Goal: Navigation & Orientation: Find specific page/section

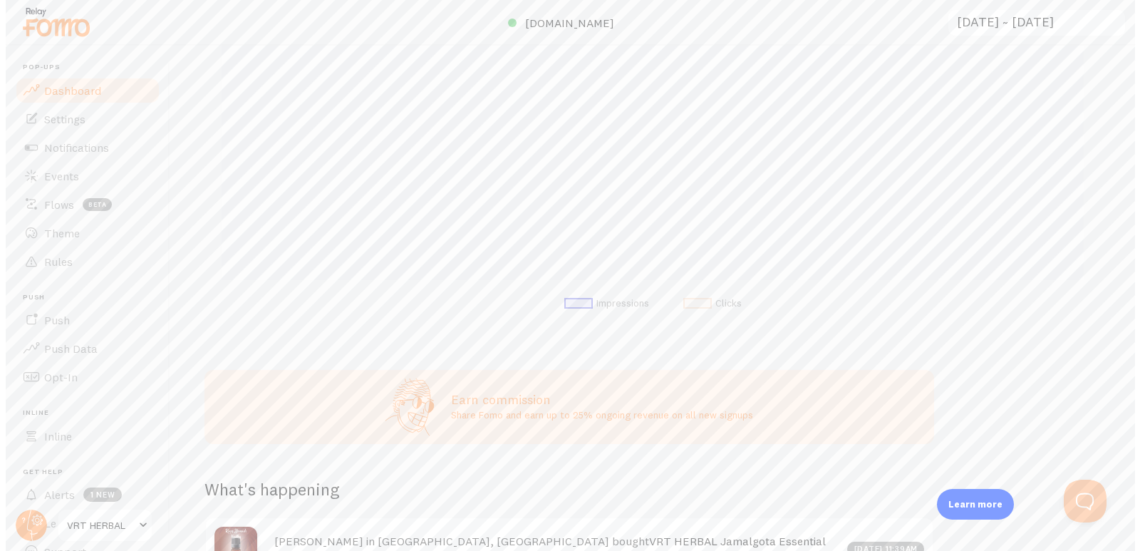
scroll to position [712104, 711583]
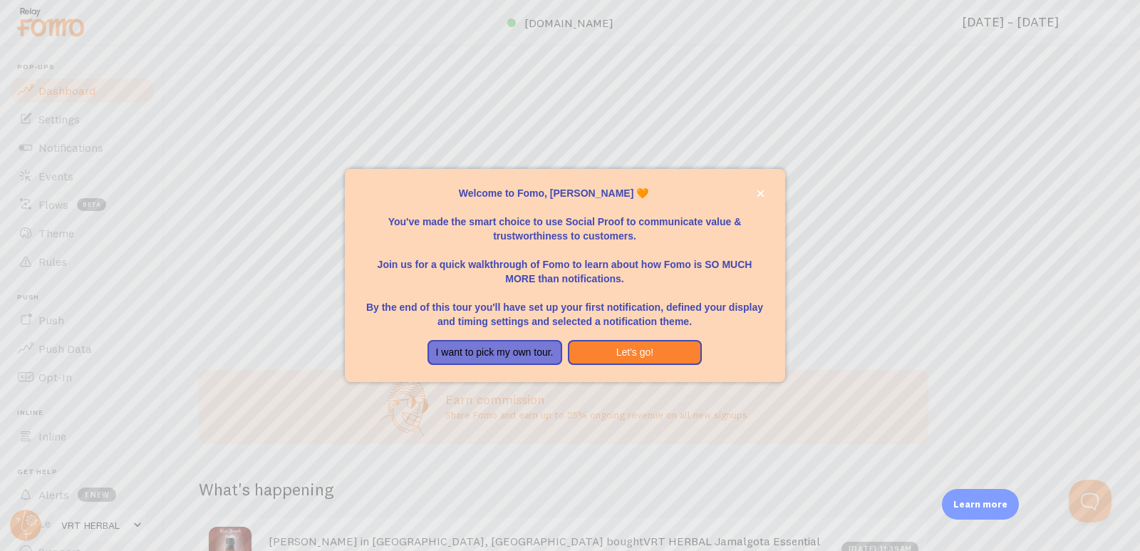
click at [876, 304] on div at bounding box center [570, 275] width 1140 height 551
click at [621, 345] on button "Let's go!" at bounding box center [635, 353] width 135 height 26
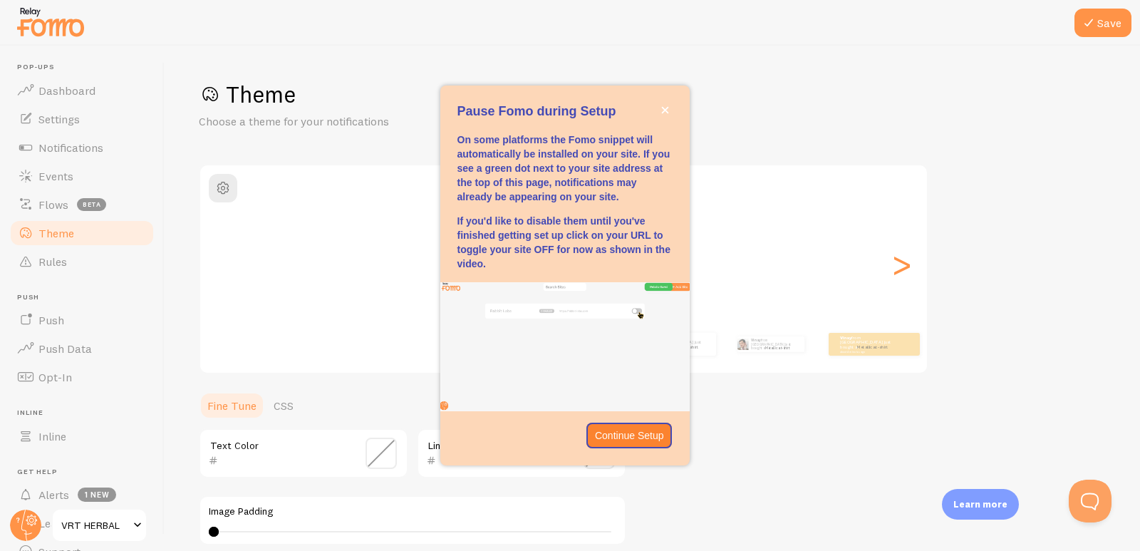
click at [784, 92] on h1 "Theme" at bounding box center [652, 94] width 907 height 29
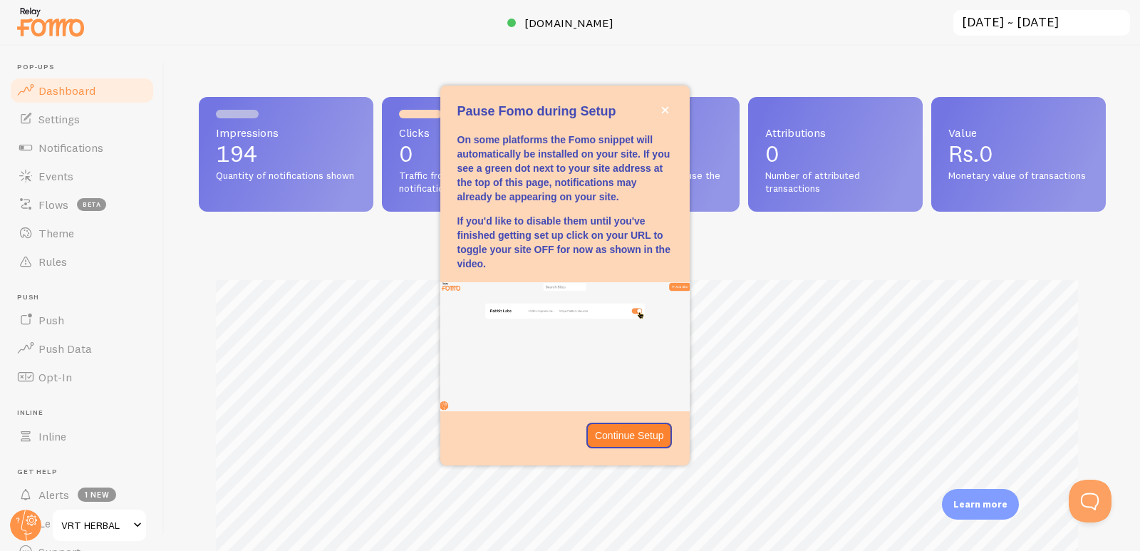
scroll to position [374, 896]
click at [615, 433] on p "Continue Setup" at bounding box center [629, 435] width 69 height 14
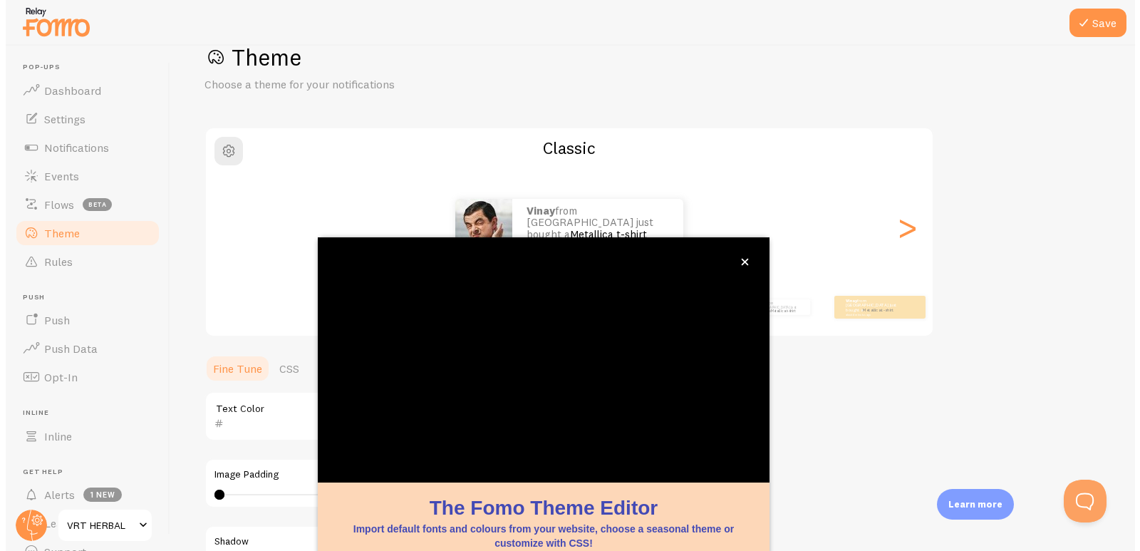
scroll to position [107, 0]
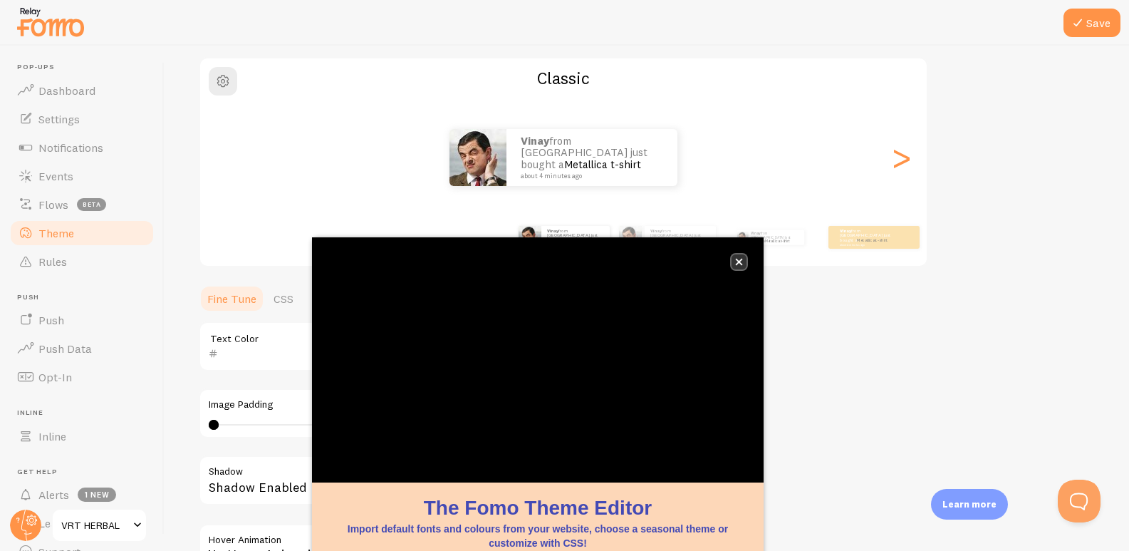
click at [735, 264] on icon "close," at bounding box center [739, 262] width 8 height 8
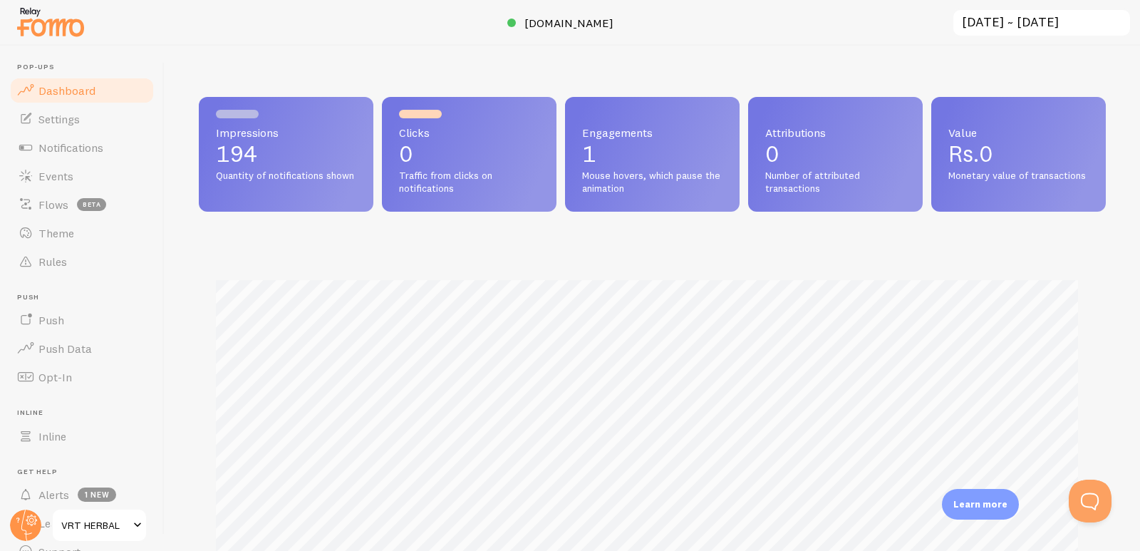
scroll to position [374, 896]
click at [78, 96] on span "Dashboard" at bounding box center [66, 90] width 57 height 14
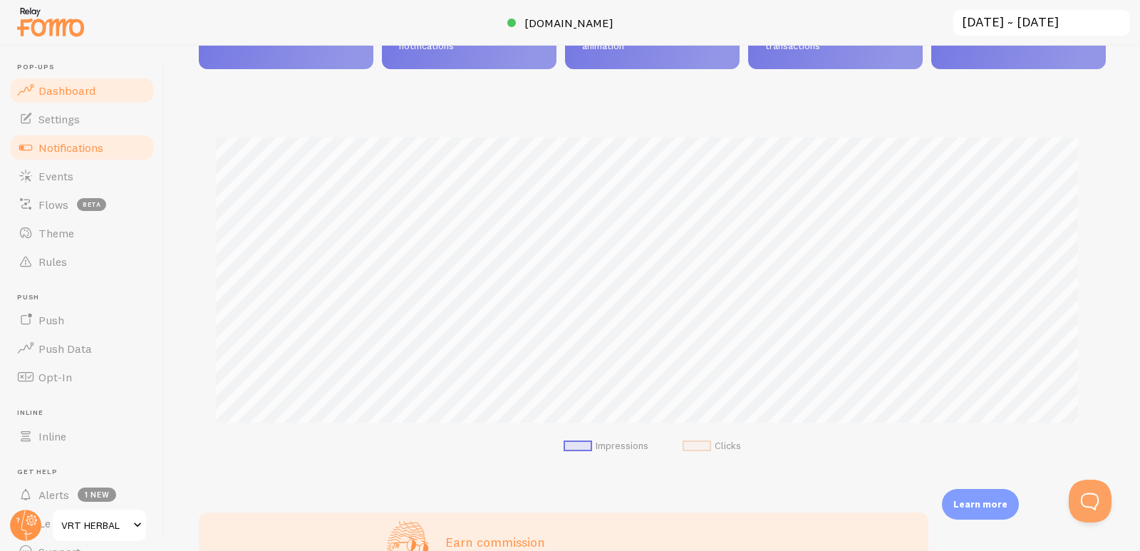
click at [38, 141] on link "Notifications" at bounding box center [82, 147] width 147 height 28
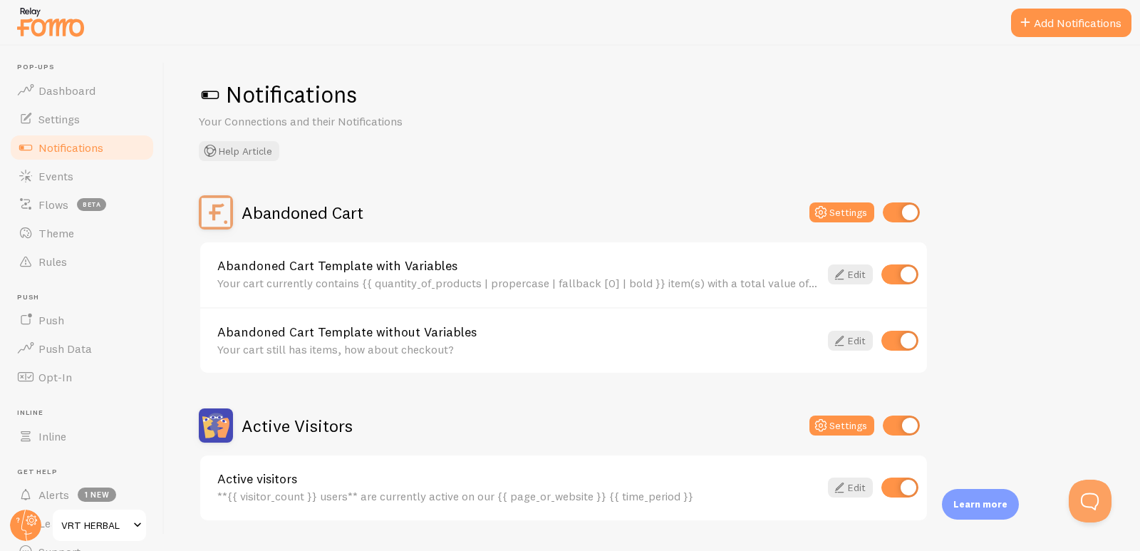
click at [212, 96] on span at bounding box center [210, 94] width 23 height 23
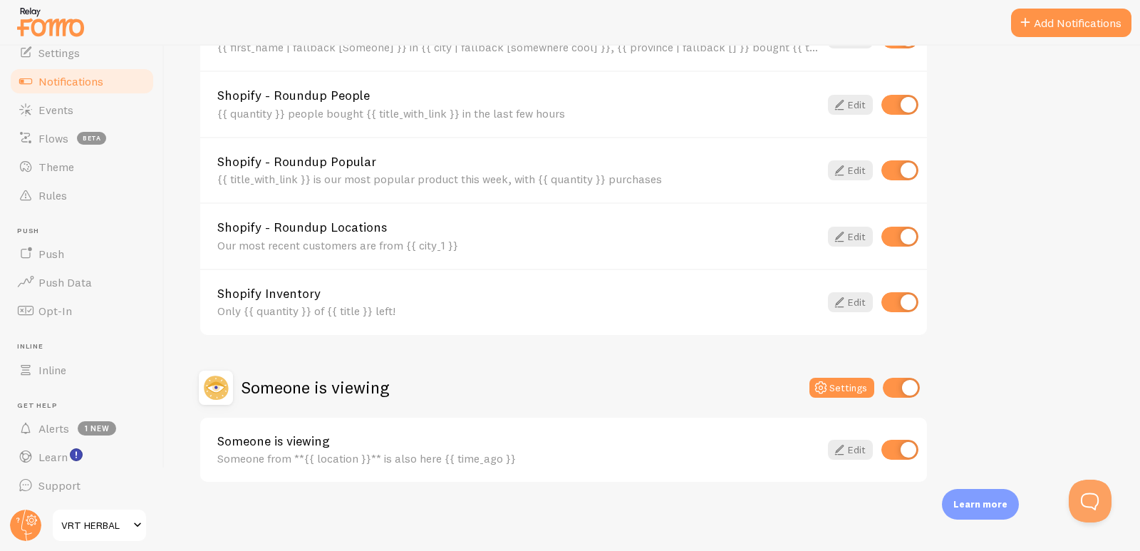
scroll to position [597, 0]
